Goal: Task Accomplishment & Management: Manage account settings

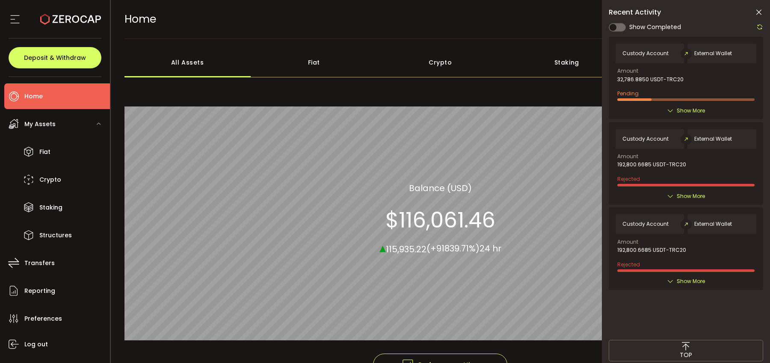
click at [677, 101] on div "Custody Account External Wallet Amount 32,786.8850 USDT-TRC20 Pending Created B…" at bounding box center [686, 78] width 154 height 83
click at [677, 110] on span "Show More" at bounding box center [691, 111] width 28 height 9
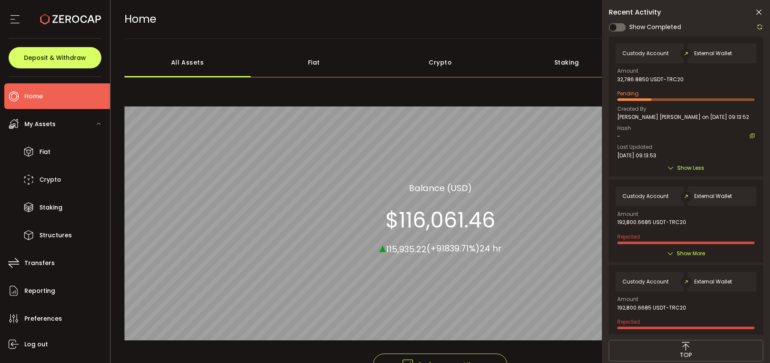
click at [55, 91] on li "Home" at bounding box center [57, 96] width 106 height 26
click at [59, 98] on li "Home" at bounding box center [57, 96] width 106 height 26
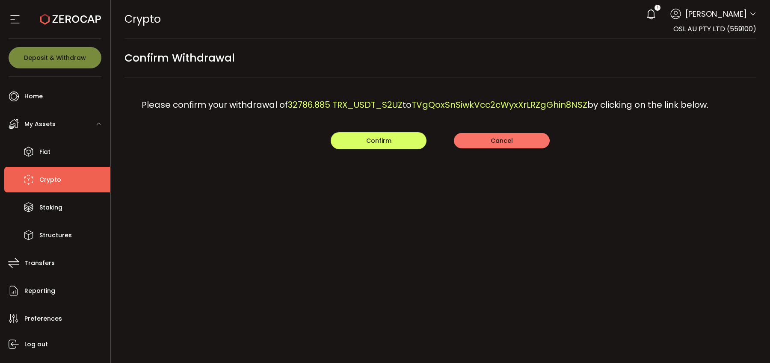
click at [487, 142] on button "Cancel" at bounding box center [502, 140] width 96 height 15
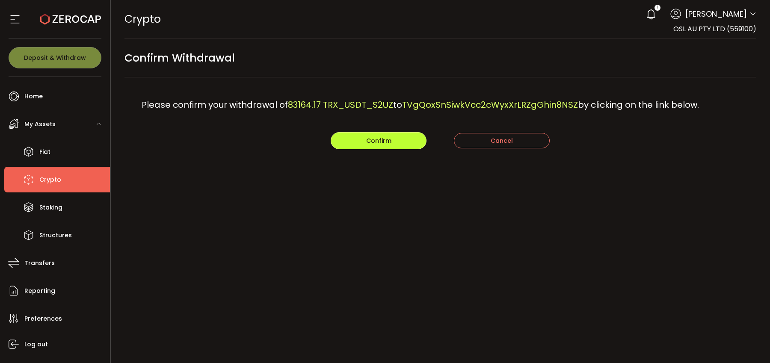
click at [393, 140] on button "Confirm" at bounding box center [379, 140] width 96 height 17
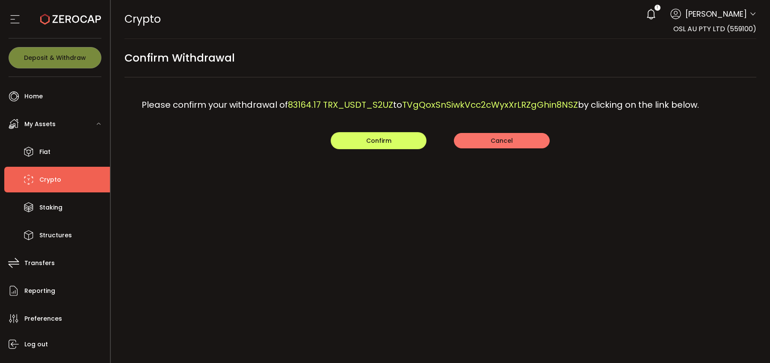
click at [489, 141] on button "Cancel" at bounding box center [502, 140] width 96 height 15
